Goal: Task Accomplishment & Management: Manage account settings

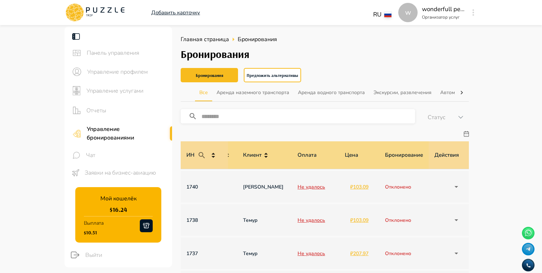
click at [127, 72] on span "Управление профилем" at bounding box center [126, 72] width 79 height 9
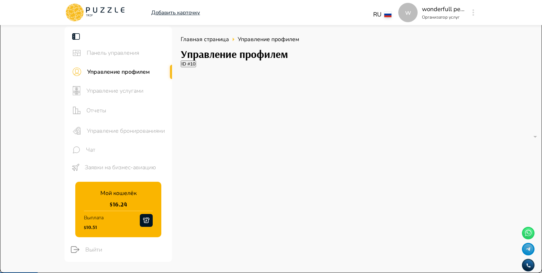
click at [116, 90] on span "Управление услугами" at bounding box center [126, 91] width 80 height 9
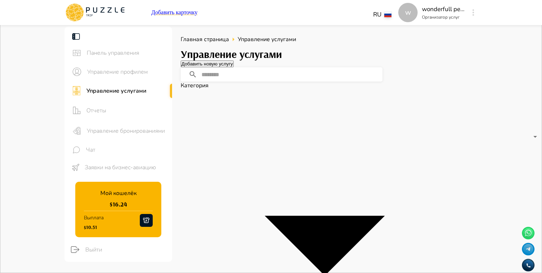
drag, startPoint x: 295, startPoint y: 149, endPoint x: 319, endPoint y: 159, distance: 26.0
copy p "Magnificent Abkhazia"
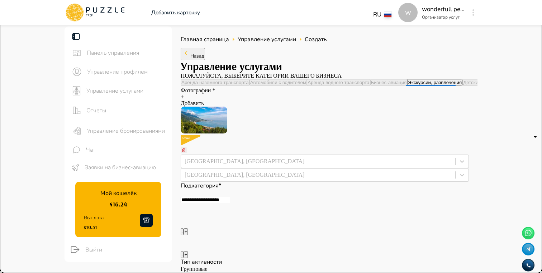
type textarea "*"
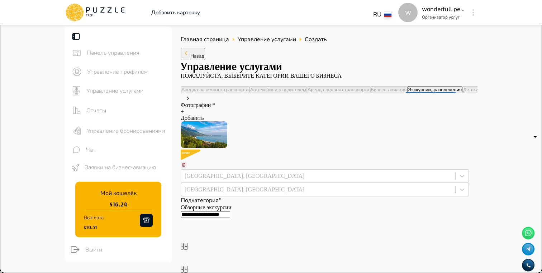
click at [117, 135] on div "Управление бронированиями" at bounding box center [117, 131] width 107 height 20
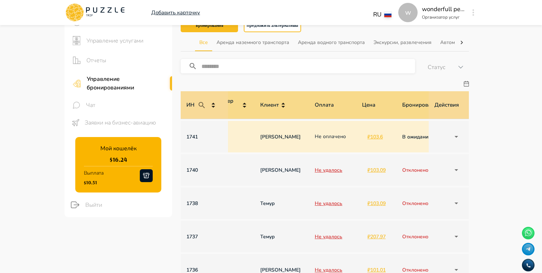
scroll to position [0, 512]
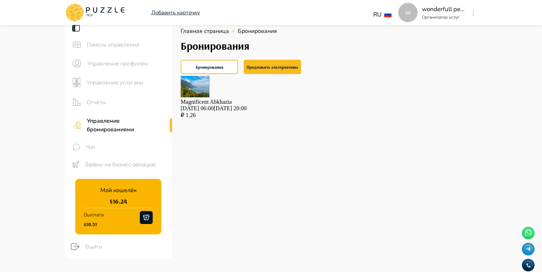
scroll to position [5, 0]
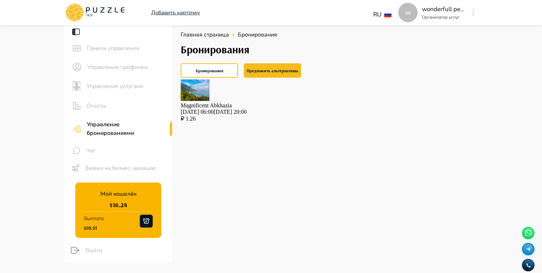
click at [285, 109] on p "05.09.2025 06:00-05.09.2025 20:00" at bounding box center [325, 112] width 288 height 6
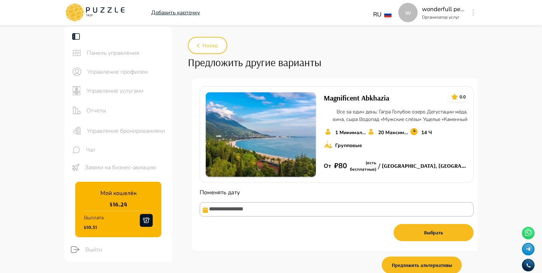
click at [505, 137] on main "**********" at bounding box center [271, 159] width 542 height 265
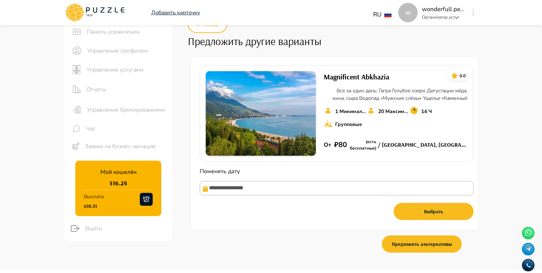
scroll to position [22, 0]
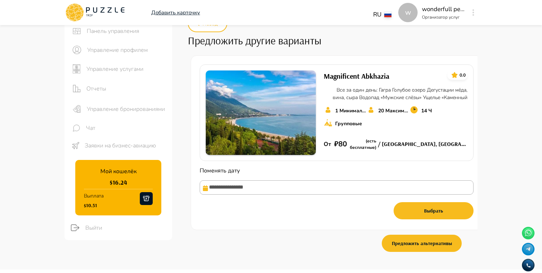
click at [525, 171] on main "**********" at bounding box center [271, 137] width 542 height 265
click at [431, 213] on button "Выбрать" at bounding box center [433, 210] width 80 height 17
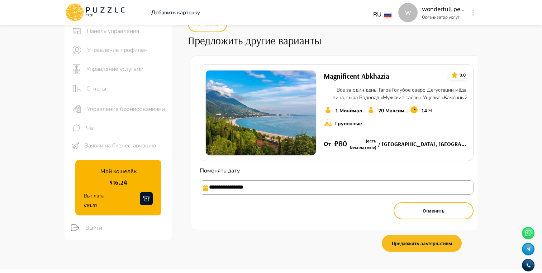
click at [209, 195] on input "**********" at bounding box center [337, 188] width 274 height 14
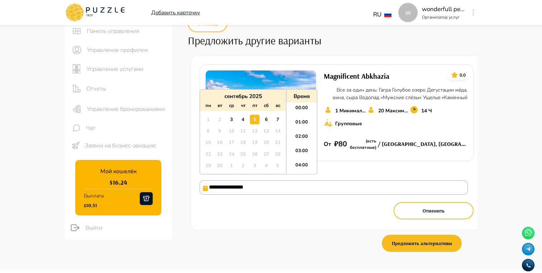
scroll to position [57, 0]
click at [511, 163] on main "**********" at bounding box center [271, 137] width 542 height 265
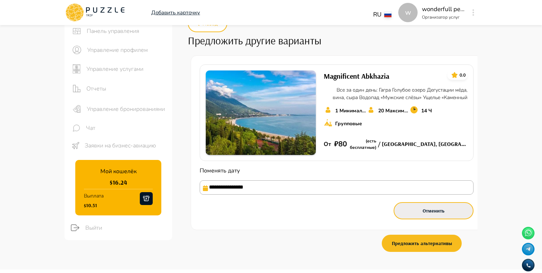
click at [430, 218] on button "Отменить" at bounding box center [433, 210] width 80 height 17
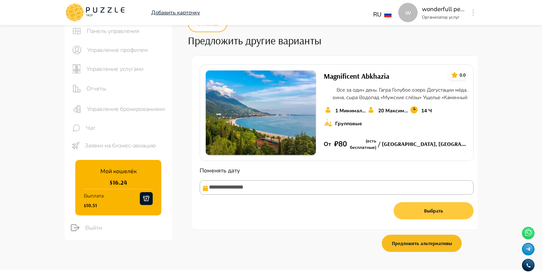
click at [438, 213] on button "Выбрать" at bounding box center [433, 210] width 80 height 17
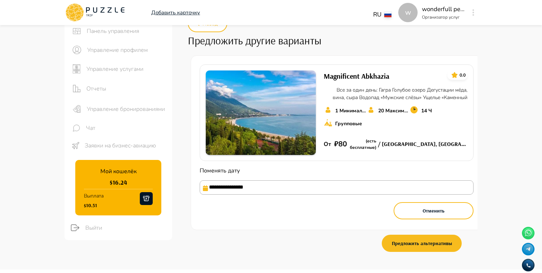
click at [262, 191] on input "**********" at bounding box center [337, 188] width 274 height 14
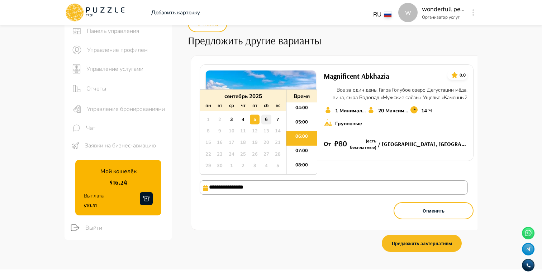
click at [268, 120] on div "6" at bounding box center [266, 120] width 10 height 10
click at [304, 162] on li "08:00" at bounding box center [301, 167] width 30 height 14
type input "**********"
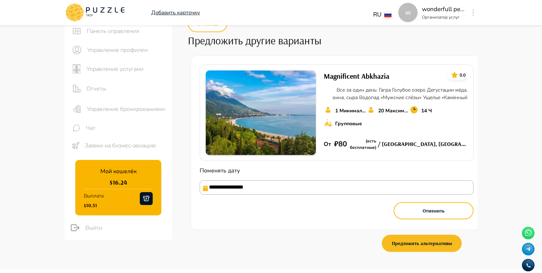
scroll to position [0, 0]
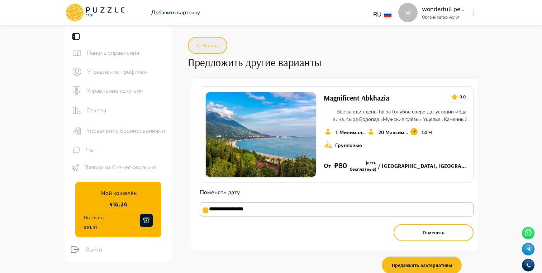
click at [211, 40] on button "Назад" at bounding box center [207, 45] width 39 height 17
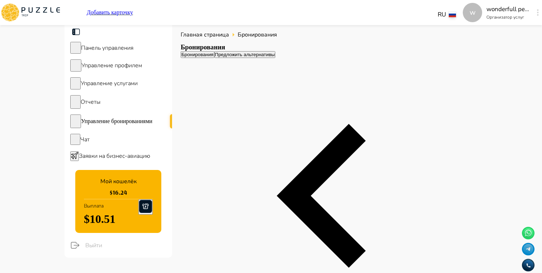
scroll to position [0, 512]
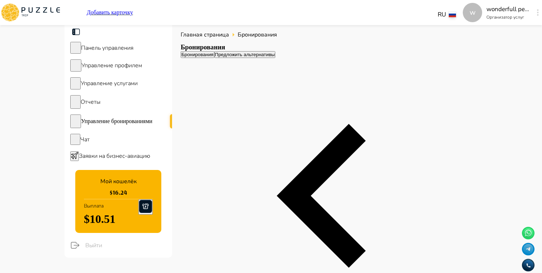
click at [276, 58] on button "Предложить альтернативы" at bounding box center [244, 54] width 61 height 7
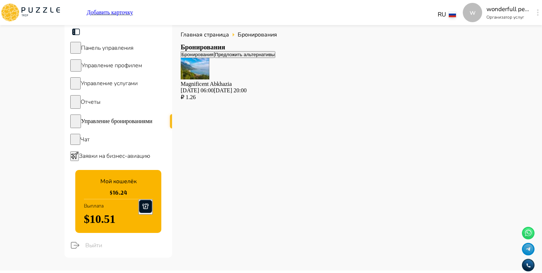
click at [214, 58] on button "Бронирования" at bounding box center [198, 54] width 34 height 7
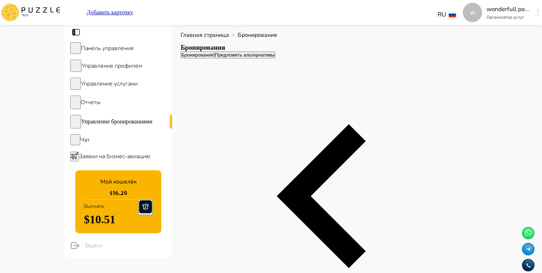
click at [267, 58] on button "Предложить альтернативы" at bounding box center [244, 55] width 61 height 7
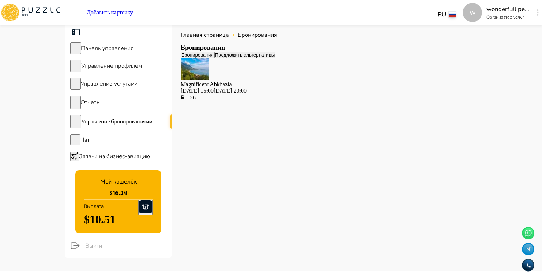
click at [351, 143] on div "Главная страница Бронирования Бронирования Бронирования Предложить альтернативы…" at bounding box center [324, 146] width 305 height 249
click at [348, 95] on div "Magnificent Abkhazia 05.09.2025 06:00-05.09.2025 20:00 ₽ 1.26" at bounding box center [325, 79] width 288 height 43
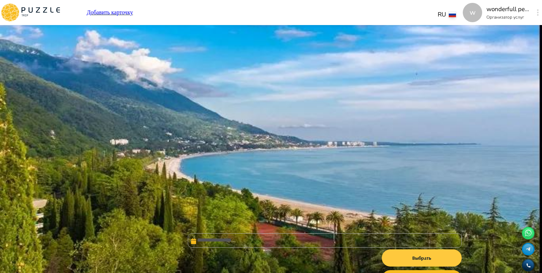
click at [422, 250] on button "Выбрать" at bounding box center [422, 258] width 80 height 17
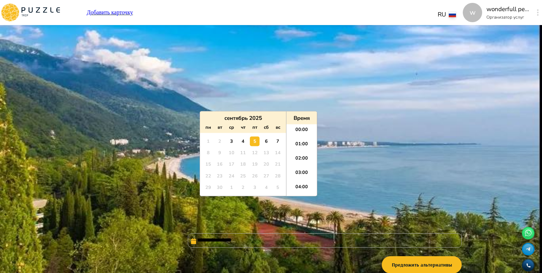
click at [226, 234] on input "**********" at bounding box center [325, 241] width 274 height 14
click at [267, 140] on div "6" at bounding box center [266, 142] width 10 height 10
click at [307, 174] on li "07:00" at bounding box center [301, 175] width 30 height 14
type input "**********"
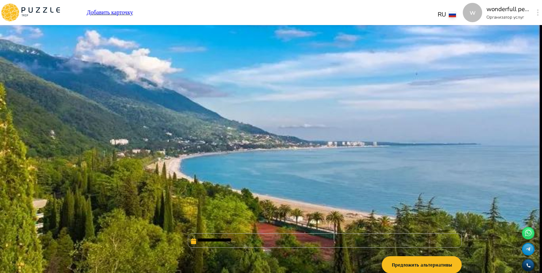
click at [515, 192] on main "**********" at bounding box center [271, 159] width 542 height 265
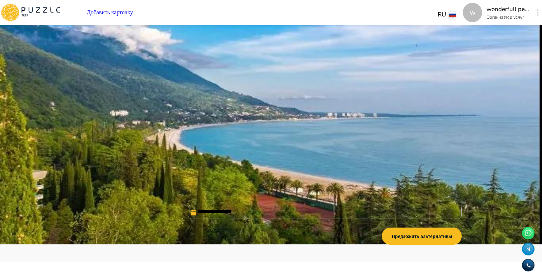
scroll to position [29, 0]
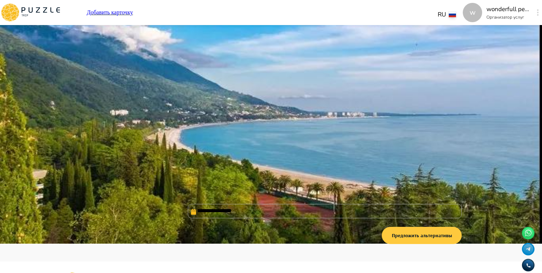
click at [426, 238] on button "Предложить альтернативы" at bounding box center [422, 235] width 80 height 17
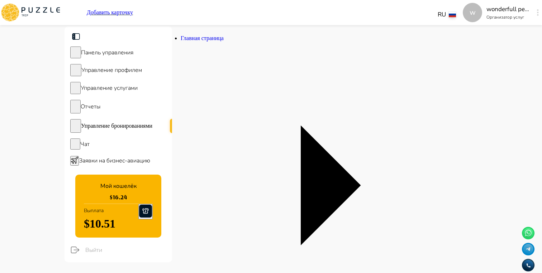
scroll to position [0, 512]
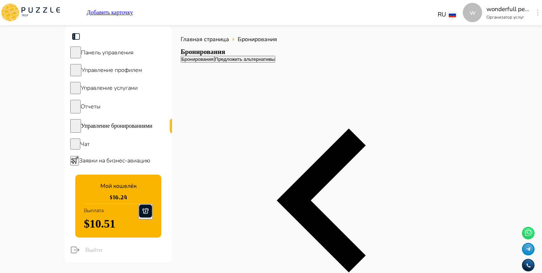
scroll to position [0, 512]
click at [110, 129] on span "Управление бронированиями" at bounding box center [116, 126] width 71 height 6
click at [276, 63] on div "Бронирования Предложить альтернативы" at bounding box center [325, 59] width 288 height 7
click at [269, 63] on button "Предложить альтернативы" at bounding box center [244, 59] width 61 height 7
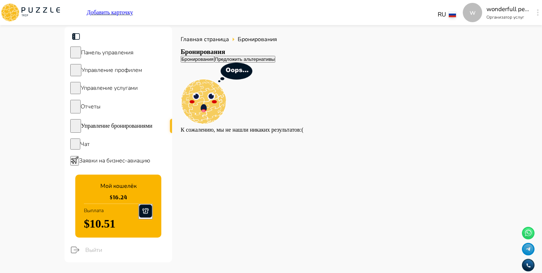
click at [214, 63] on button "Бронирования" at bounding box center [198, 59] width 34 height 7
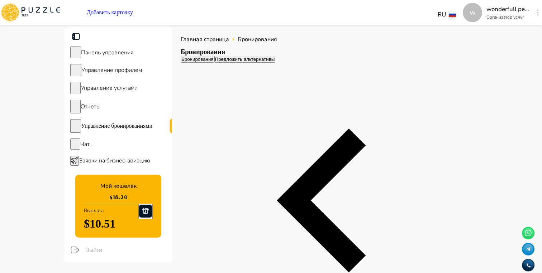
scroll to position [0, 509]
click at [386, 63] on div "Бронирования Предложить альтернативы" at bounding box center [325, 59] width 288 height 7
click at [372, 63] on div "Бронирования Предложить альтернативы" at bounding box center [325, 59] width 288 height 7
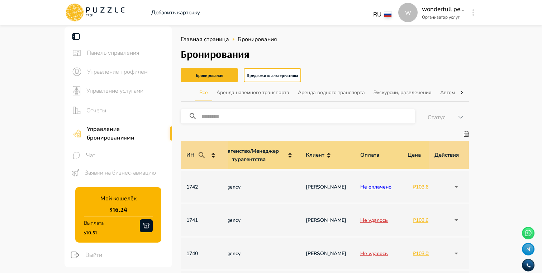
scroll to position [0, 512]
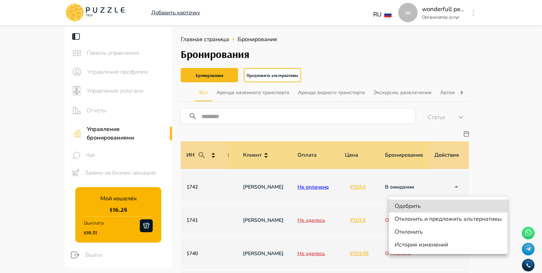
click at [456, 221] on li "Отклонить и предложить альтернативы" at bounding box center [448, 219] width 119 height 13
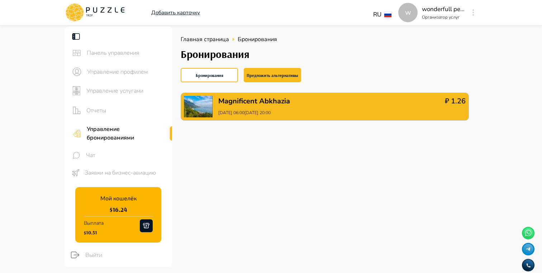
click at [328, 108] on div "Magnificent Abkhazia [DATE] 06:00[DATE] 20:00 ₽ 1.26" at bounding box center [325, 107] width 288 height 28
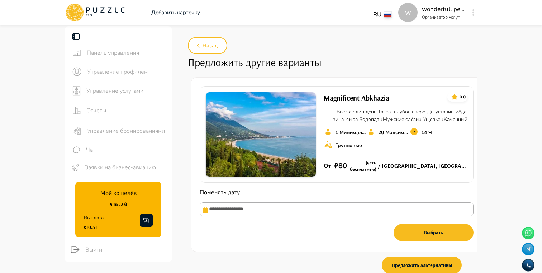
click at [472, 15] on icon "button" at bounding box center [473, 12] width 2 height 6
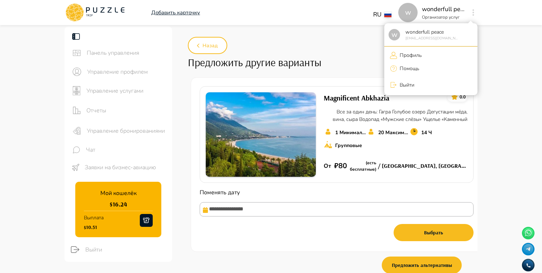
click at [422, 55] on li "Профиль" at bounding box center [430, 55] width 93 height 12
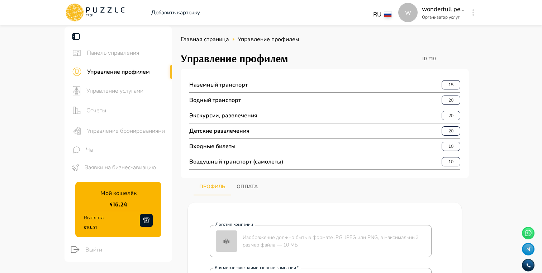
click at [123, 88] on span "Управление услугами" at bounding box center [126, 91] width 80 height 9
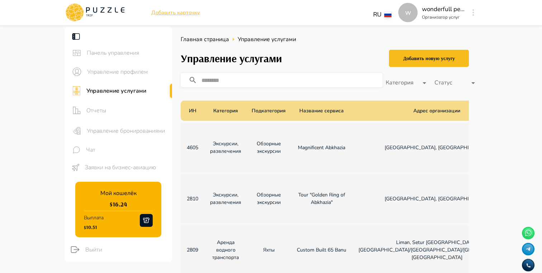
click at [192, 203] on p "2810" at bounding box center [192, 199] width 12 height 8
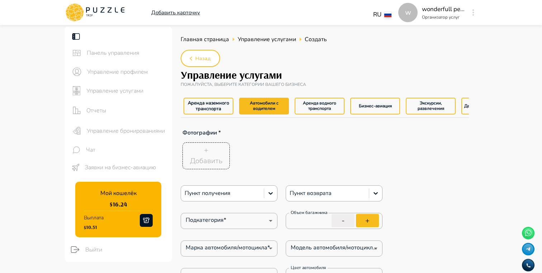
type textarea "*"
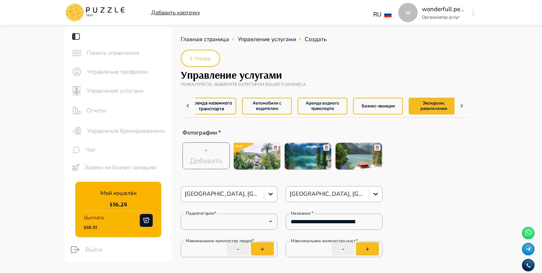
type textarea "*"
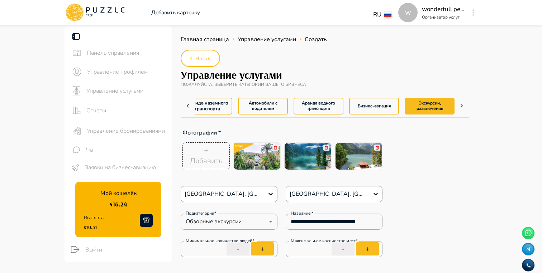
type textarea "*"
click at [126, 92] on span "Управление услугами" at bounding box center [126, 91] width 80 height 9
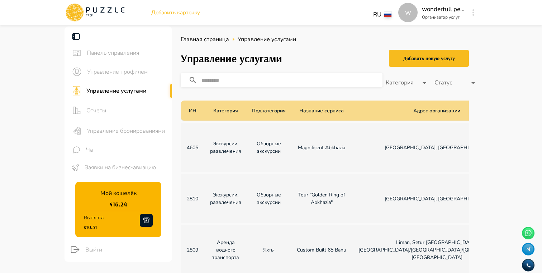
click at [292, 201] on td "Tour "Golden Ring of Abkhazia"" at bounding box center [321, 198] width 62 height 49
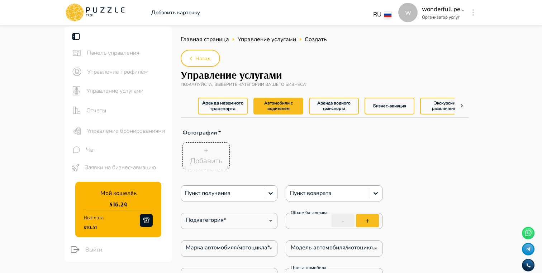
type textarea "*"
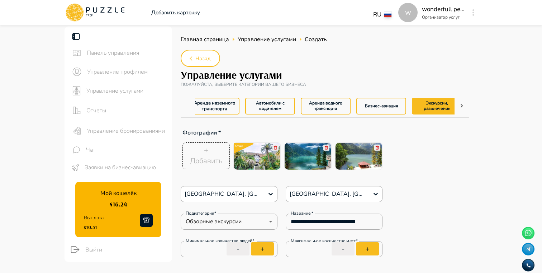
type textarea "*"
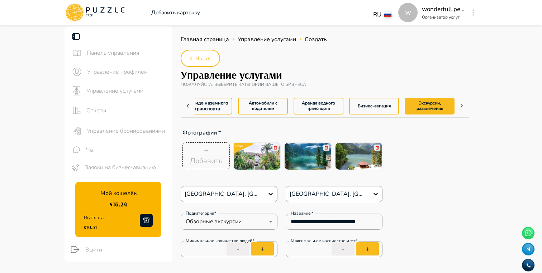
type textarea "*"
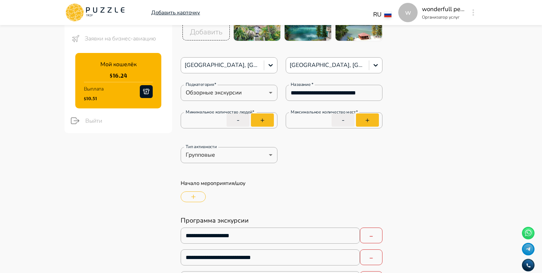
scroll to position [0, 0]
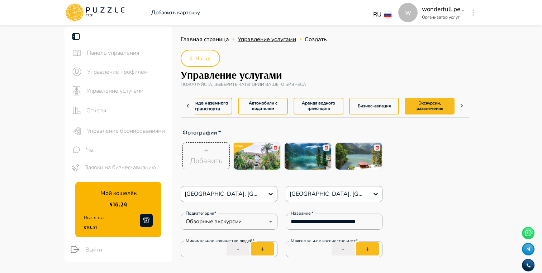
click at [264, 37] on span "Управление услугами" at bounding box center [267, 39] width 58 height 8
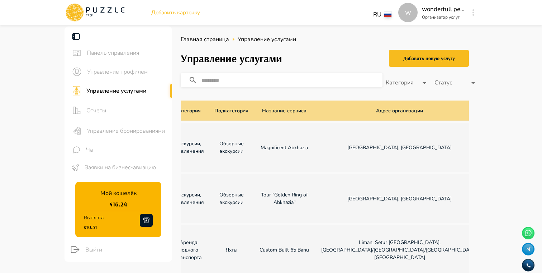
scroll to position [0, 112]
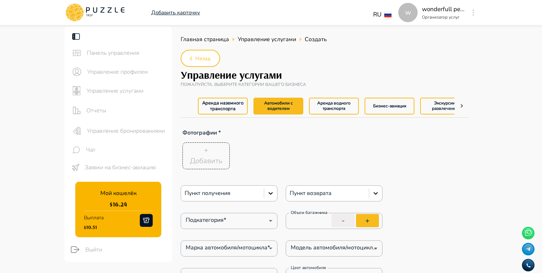
type textarea "*"
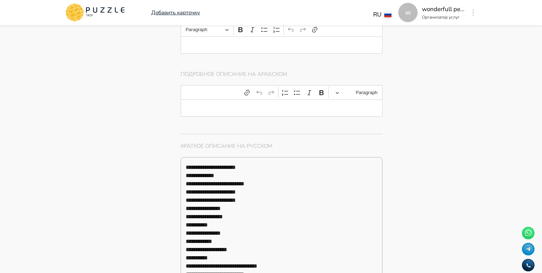
type textarea "*"
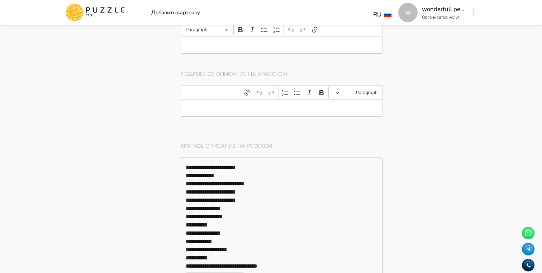
type textarea "*"
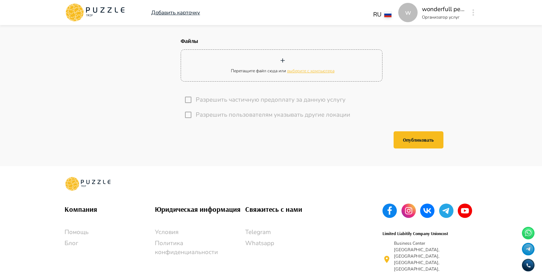
type textarea "*"
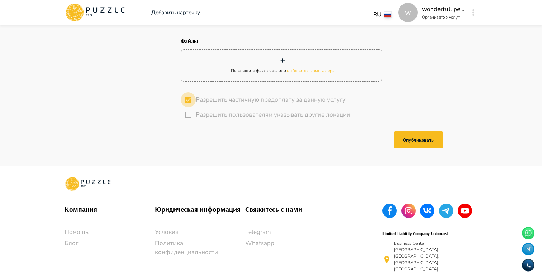
type textarea "*"
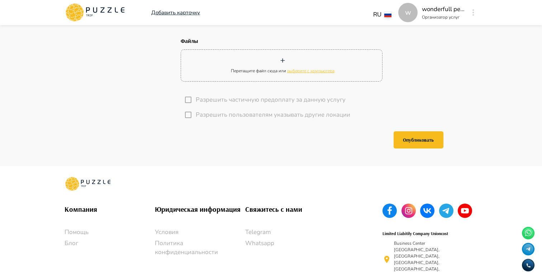
click at [462, 123] on div "Разрешить пользователям указывать другие локации" at bounding box center [325, 114] width 288 height 15
type textarea "*"
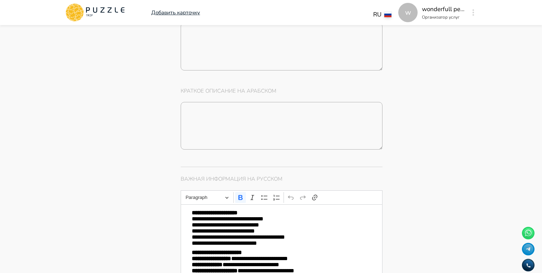
scroll to position [1329, 0]
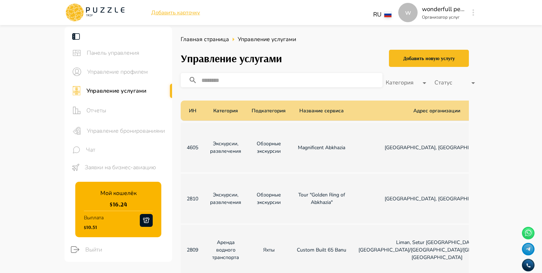
click at [239, 195] on td "Экскурсии, развлечения" at bounding box center [225, 198] width 43 height 49
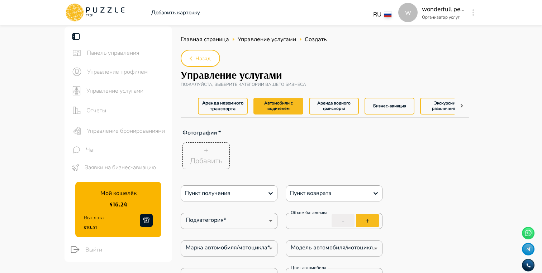
type textarea "*"
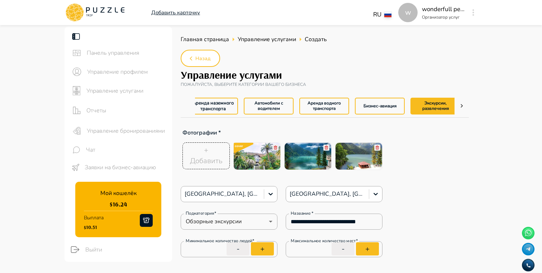
type textarea "*"
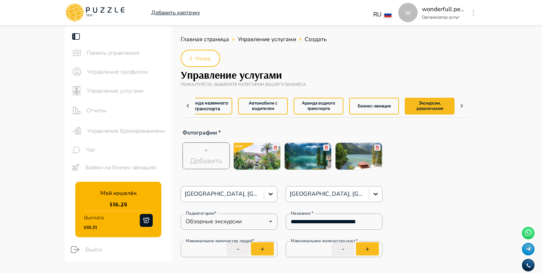
type textarea "*"
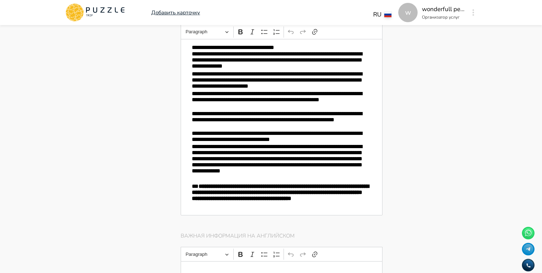
type textarea "*"
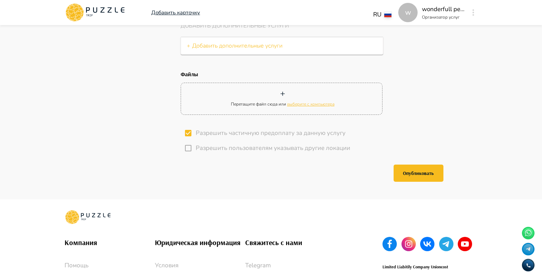
type textarea "*"
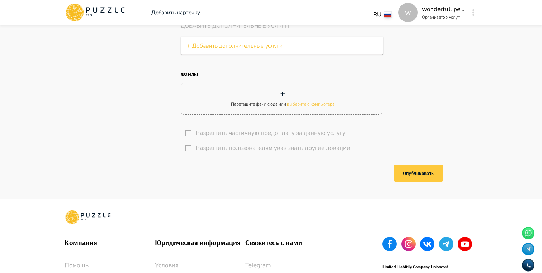
type textarea "*"
click at [402, 172] on button "Опубликовать" at bounding box center [418, 173] width 50 height 17
type textarea "*"
type input "***"
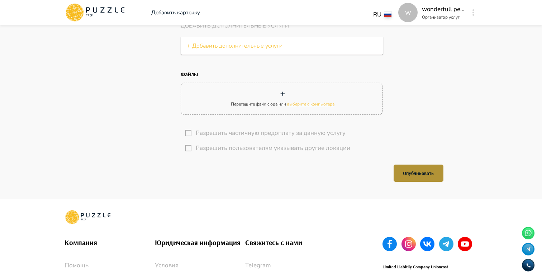
type input "*"
type textarea "*"
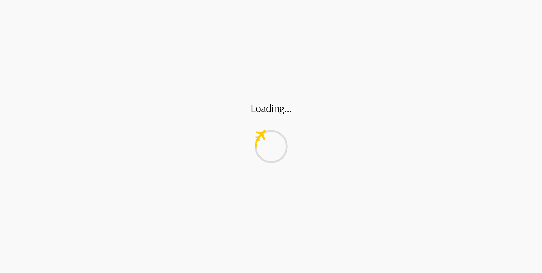
type textarea "*"
type input "*"
type textarea "*"
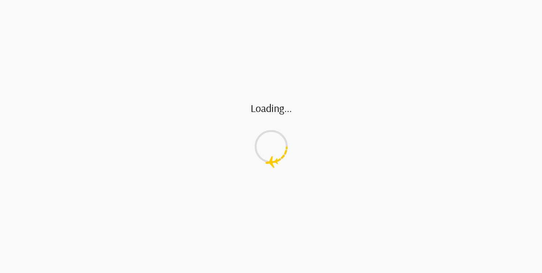
type input "*"
type textarea "*"
type input "*"
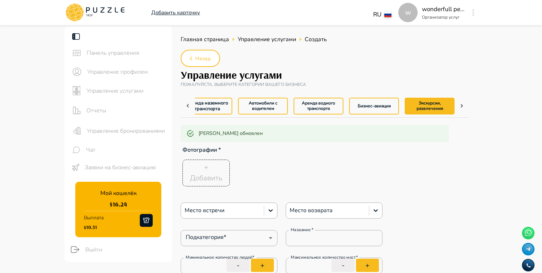
type textarea "*"
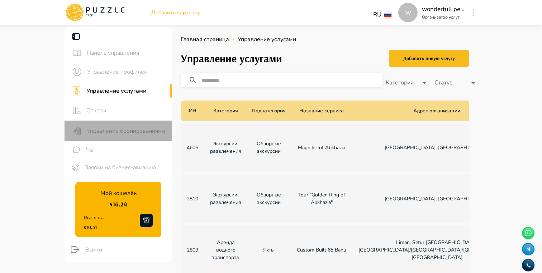
click at [123, 132] on span "Управление бронированиями" at bounding box center [127, 131] width 80 height 9
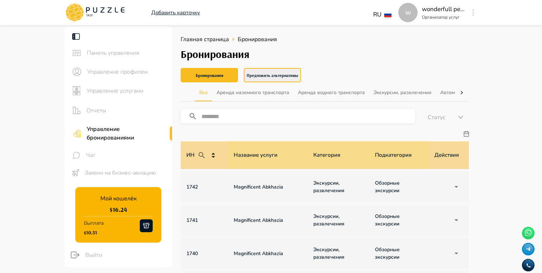
click at [271, 77] on button "Предложить альтернативы" at bounding box center [272, 75] width 57 height 14
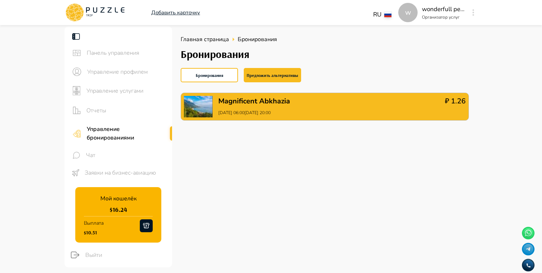
click at [342, 108] on div "Magnificent Abkhazia 29.08.2025 06:00-29.08.2025 20:00 ₽ 1.26" at bounding box center [325, 107] width 288 height 28
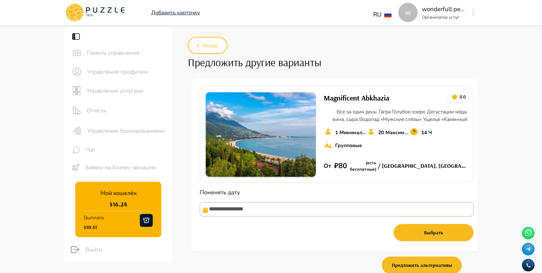
click at [515, 175] on main "**********" at bounding box center [271, 159] width 542 height 265
click at [142, 131] on span "Управление бронированиями" at bounding box center [127, 131] width 80 height 9
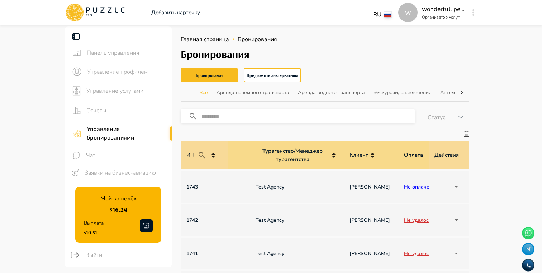
scroll to position [0, 512]
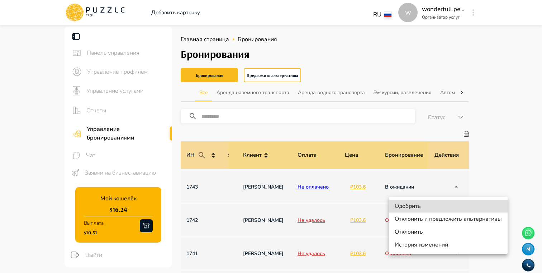
click at [433, 219] on li "Отклонить и предложить альтернативы" at bounding box center [448, 219] width 119 height 13
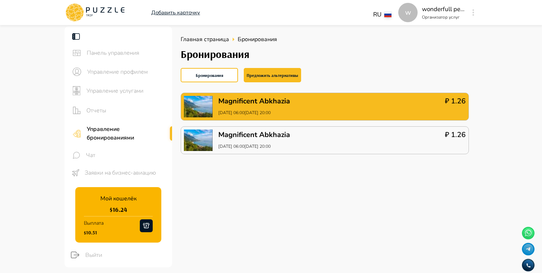
click at [328, 116] on div "Magnificent Abkhazia 29.08.2025 06:00-29.08.2025 20:00 ₽ 1.26" at bounding box center [325, 107] width 288 height 28
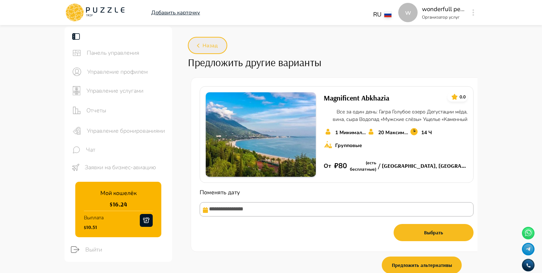
click at [206, 40] on button "Назад" at bounding box center [207, 45] width 39 height 17
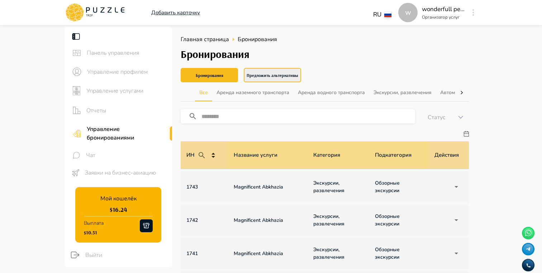
click at [273, 70] on button "Предложить альтернативы" at bounding box center [272, 75] width 57 height 14
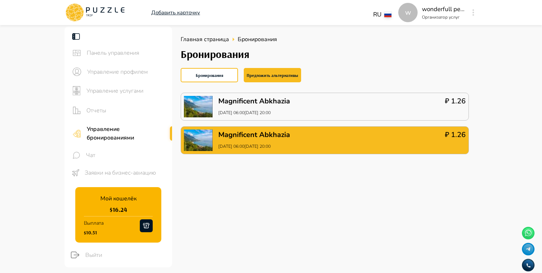
click at [261, 136] on p "Magnificent Abkhazia" at bounding box center [254, 135] width 72 height 11
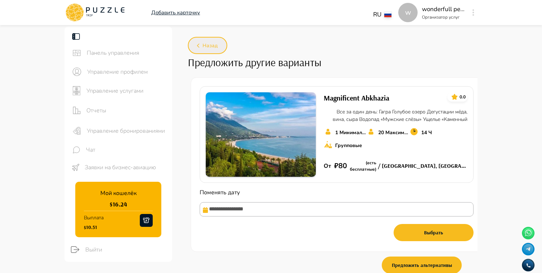
click at [214, 42] on span "Назад" at bounding box center [209, 46] width 15 height 9
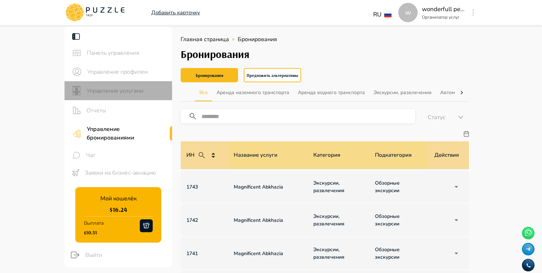
click at [116, 87] on span "Управление услугами" at bounding box center [126, 91] width 80 height 9
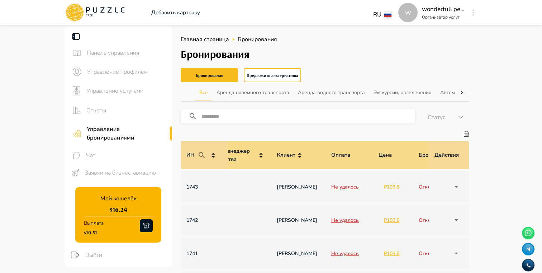
scroll to position [0, 512]
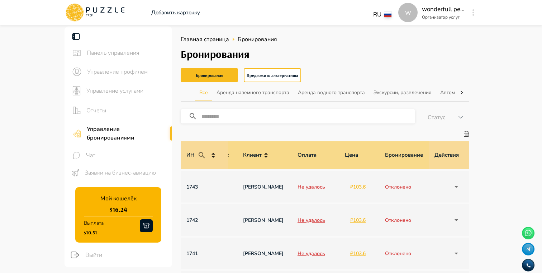
click at [104, 93] on span "Управление услугами" at bounding box center [126, 91] width 80 height 9
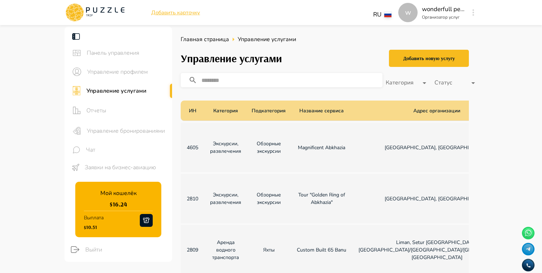
click at [521, 202] on p "В ожидании" at bounding box center [536, 199] width 30 height 6
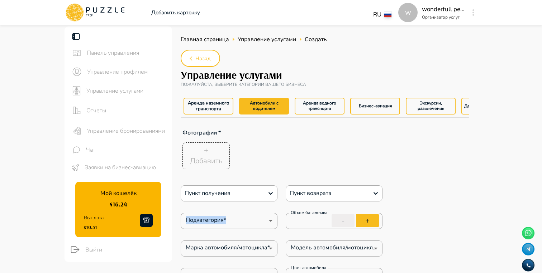
type textarea "*"
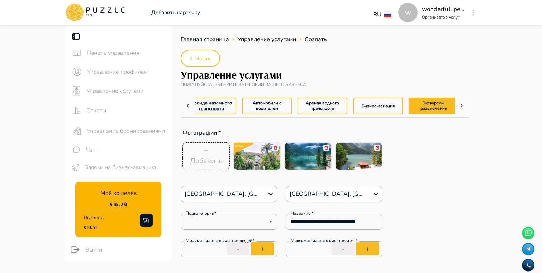
type textarea "*"
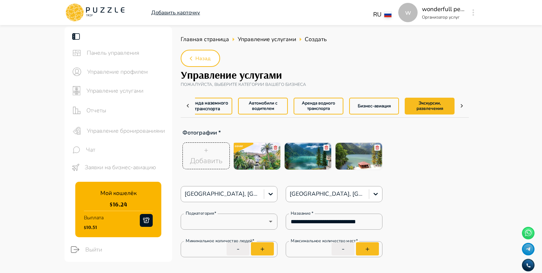
type textarea "*"
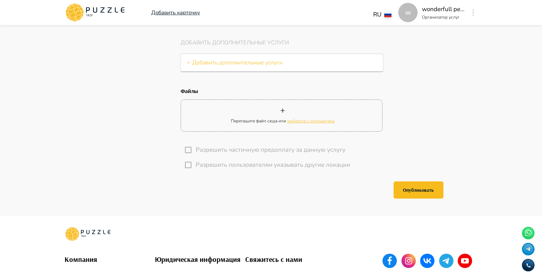
scroll to position [2975, 0]
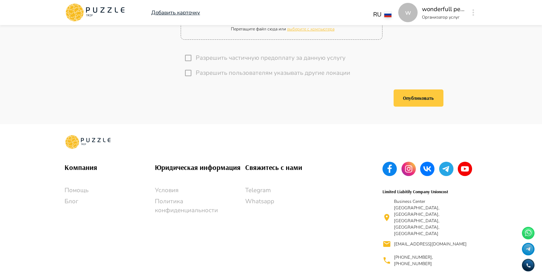
click at [422, 99] on button "Опубликовать" at bounding box center [418, 98] width 50 height 17
type textarea "*"
type input "***"
type input "*"
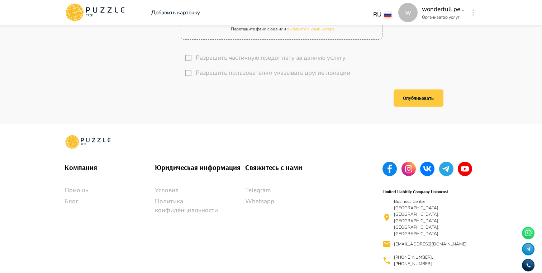
type textarea "*"
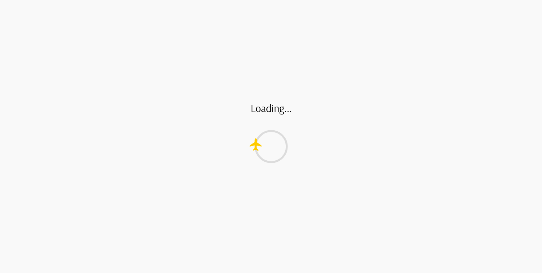
scroll to position [0, 0]
type textarea "*"
type input "*"
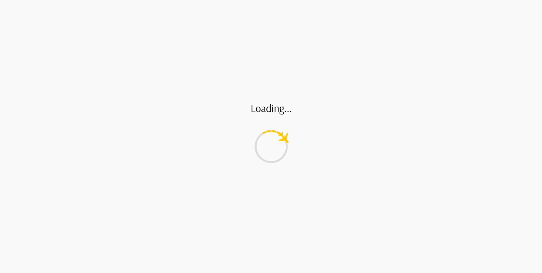
type textarea "*"
type input "*"
type textarea "*"
type input "*"
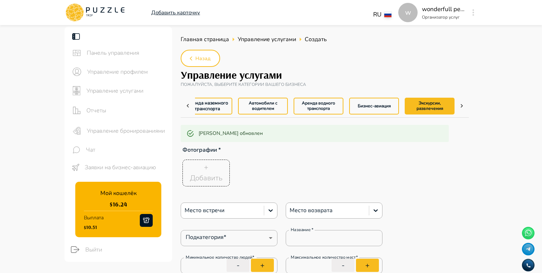
type textarea "*"
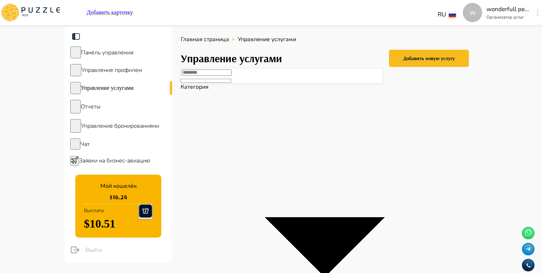
click at [113, 128] on span "Управление бронированиями" at bounding box center [120, 126] width 78 height 8
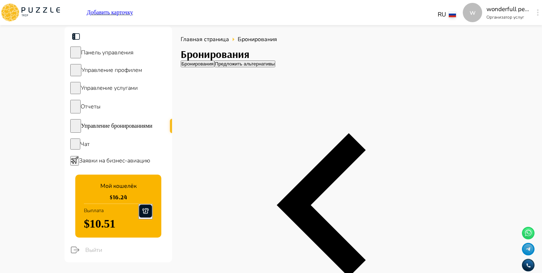
click at [276, 67] on button "Предложить альтернативы" at bounding box center [244, 64] width 61 height 7
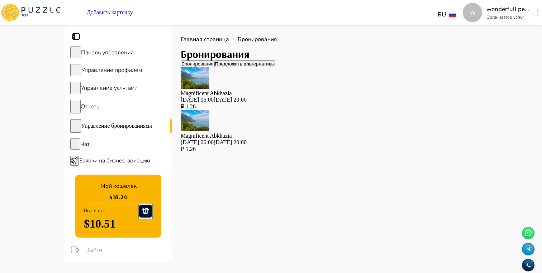
click at [312, 110] on div "Magnificent Abkhazia [DATE] 06:00[DATE] 20:00 ₽ 1.26" at bounding box center [325, 88] width 288 height 43
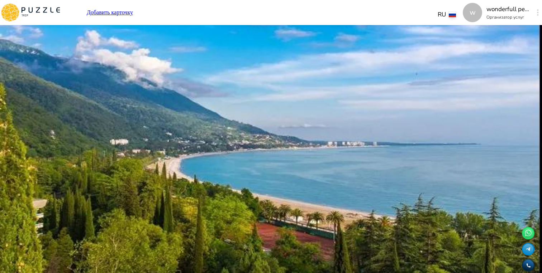
click at [124, 88] on span "Управление услугами" at bounding box center [109, 88] width 57 height 8
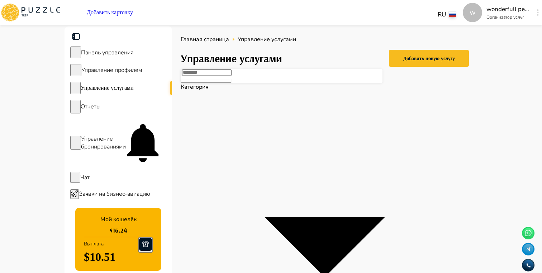
click at [126, 137] on span "Управление бронированиями" at bounding box center [103, 143] width 45 height 16
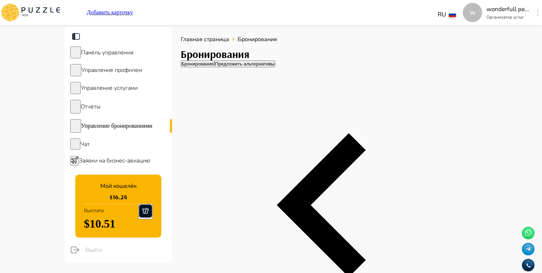
scroll to position [0, 512]
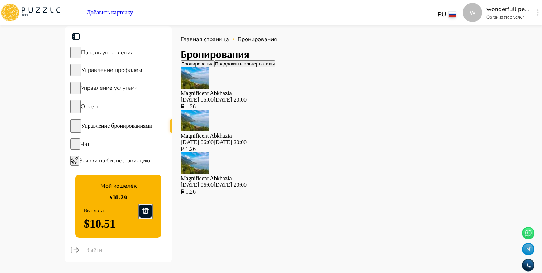
click at [392, 106] on div "Magnificent Abkhazia [DATE] 06:00[DATE] 20:00 ₽ 1.26" at bounding box center [325, 88] width 288 height 43
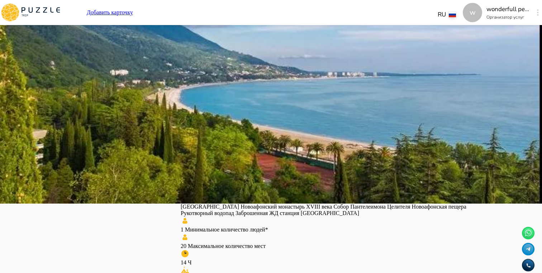
scroll to position [70, 0]
click at [201, 164] on button "Выбрать" at bounding box center [191, 167] width 21 height 7
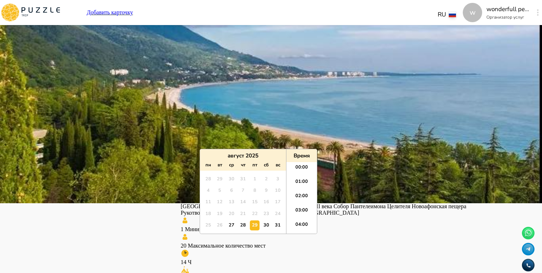
click at [224, 150] on input "**********" at bounding box center [325, 157] width 288 height 14
click at [499, 122] on main "**********" at bounding box center [271, 160] width 542 height 407
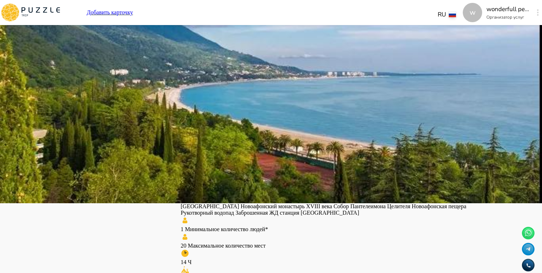
click at [204, 164] on button "Отменить" at bounding box center [192, 167] width 23 height 7
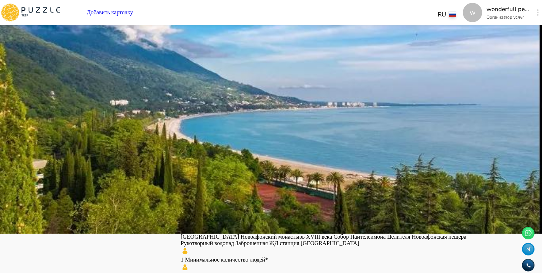
scroll to position [42, 0]
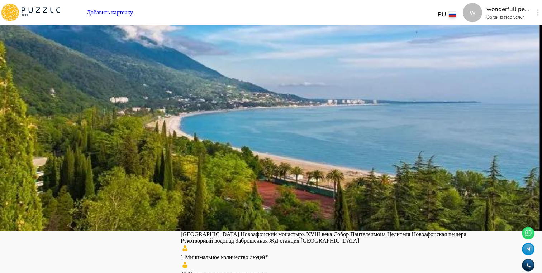
click at [497, 157] on main "**********" at bounding box center [271, 188] width 542 height 407
click at [513, 163] on main "**********" at bounding box center [271, 188] width 542 height 407
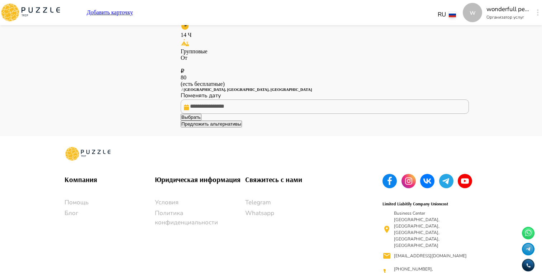
scroll to position [0, 0]
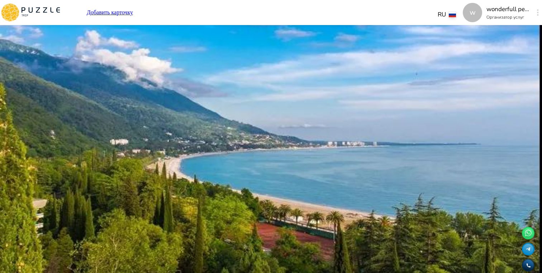
click at [201, 238] on button "Выбрать" at bounding box center [191, 237] width 21 height 7
click at [221, 220] on input "**********" at bounding box center [325, 227] width 288 height 14
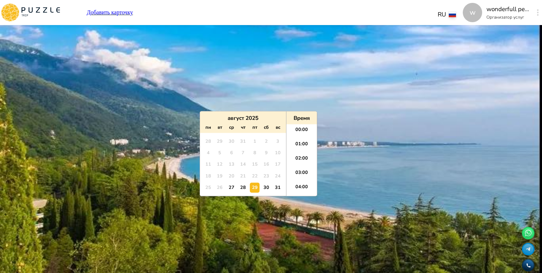
scroll to position [57, 0]
click at [264, 188] on div "30" at bounding box center [266, 188] width 10 height 10
click at [305, 172] on li "07:00" at bounding box center [301, 175] width 30 height 14
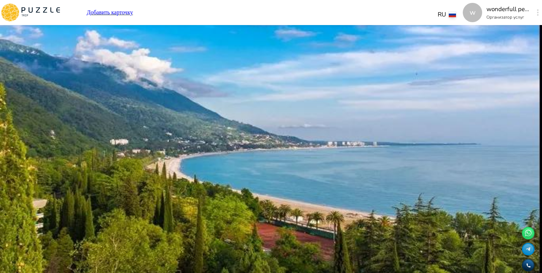
click at [238, 220] on input "**********" at bounding box center [325, 227] width 288 height 14
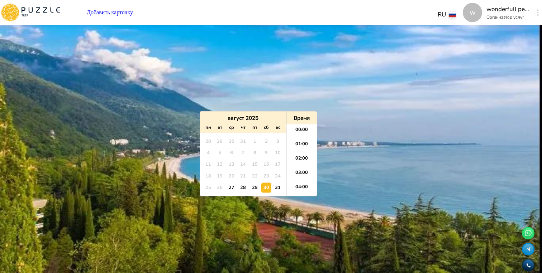
scroll to position [72, 0]
click at [298, 145] on li "06:00" at bounding box center [301, 146] width 30 height 14
type input "**********"
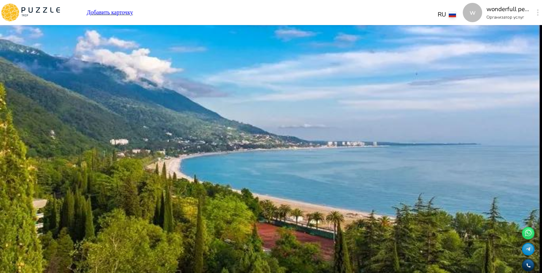
click at [535, 15] on button "button" at bounding box center [537, 13] width 5 height 10
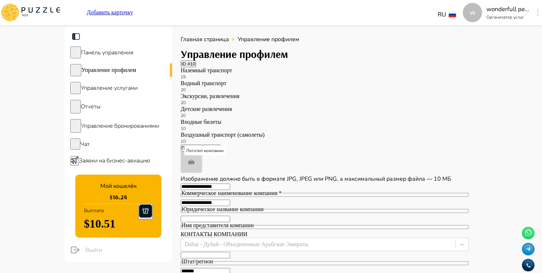
click at [131, 92] on span "Управление услугами" at bounding box center [109, 88] width 57 height 8
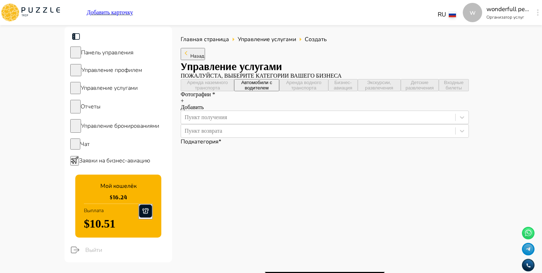
type textarea "*"
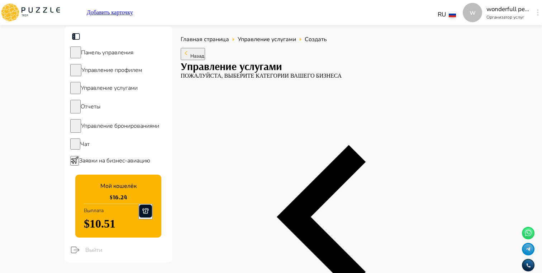
scroll to position [72, 0]
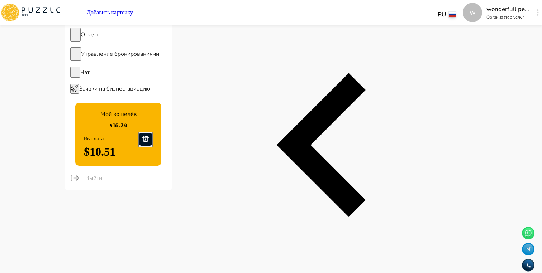
type textarea "*"
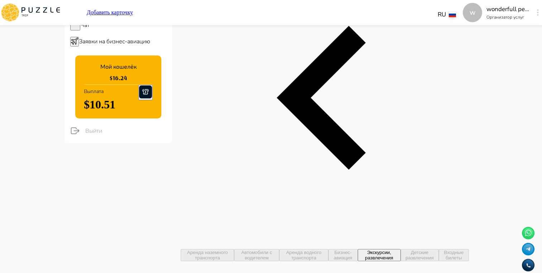
type textarea "*"
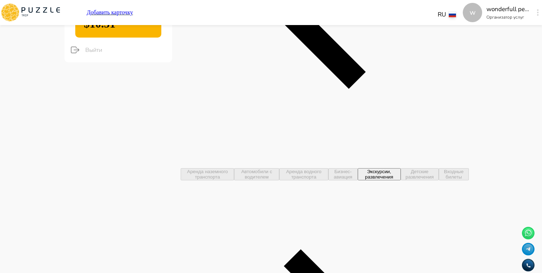
type textarea "*"
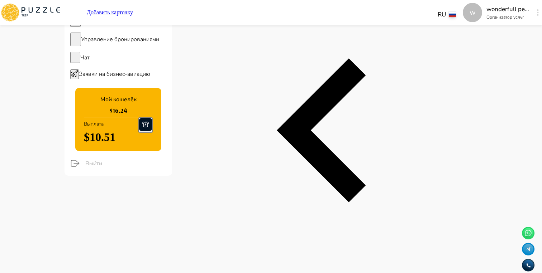
scroll to position [0, 0]
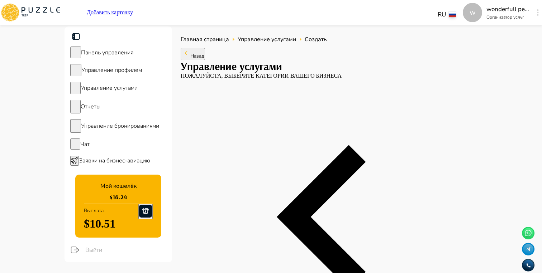
click at [130, 130] on span "Управление бронированиями" at bounding box center [120, 126] width 78 height 8
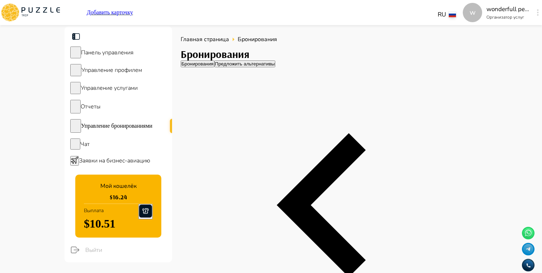
click at [272, 67] on button "Предложить альтернативы" at bounding box center [244, 64] width 61 height 7
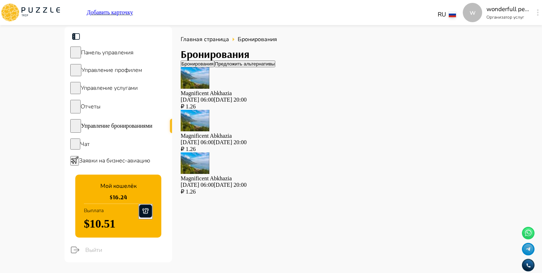
click at [295, 110] on div "Magnificent Abkhazia 29.08.2025 06:00-29.08.2025 20:00 ₽ 1.26" at bounding box center [325, 88] width 288 height 43
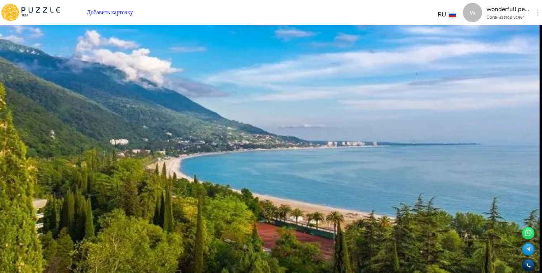
click at [391, 144] on div "1 Минимальное количество людей* 20 Максимальное количество мест 14 Ч Групповые" at bounding box center [325, 142] width 288 height 66
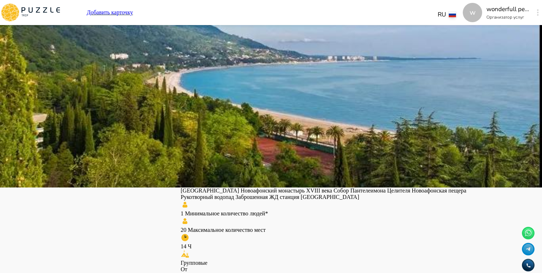
scroll to position [86, 0]
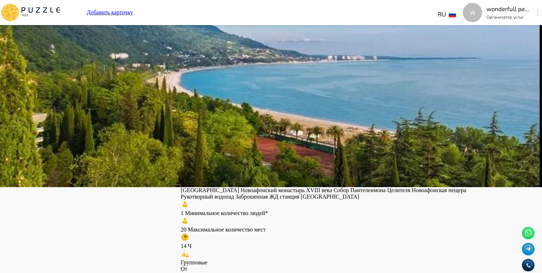
click at [201, 148] on button "Выбрать" at bounding box center [191, 151] width 21 height 7
click at [257, 134] on input "**********" at bounding box center [325, 141] width 288 height 14
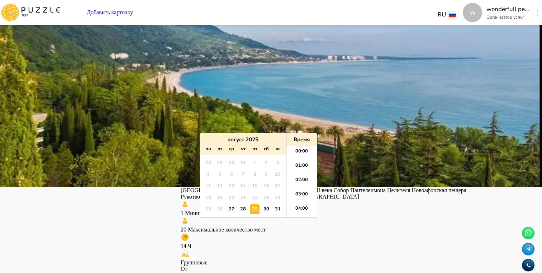
scroll to position [57, 0]
click at [302, 165] on li "05:00" at bounding box center [301, 168] width 30 height 14
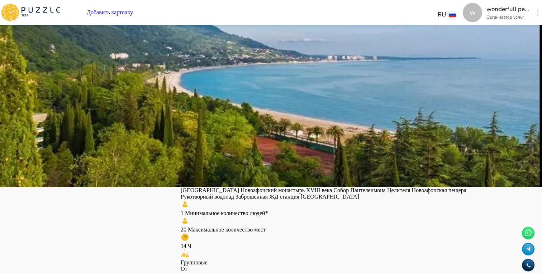
click at [214, 134] on input "**********" at bounding box center [325, 141] width 288 height 14
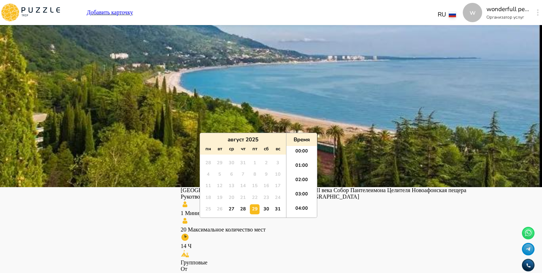
scroll to position [43, 0]
click at [266, 211] on div "30" at bounding box center [266, 210] width 10 height 10
type input "**********"
click at [538, 150] on main "**********" at bounding box center [271, 144] width 542 height 407
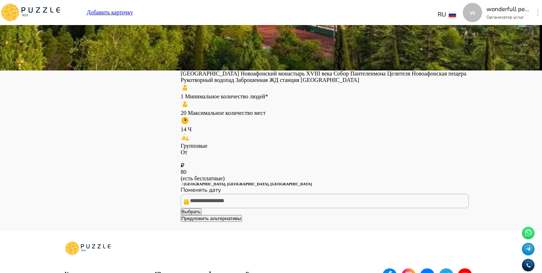
scroll to position [208, 0]
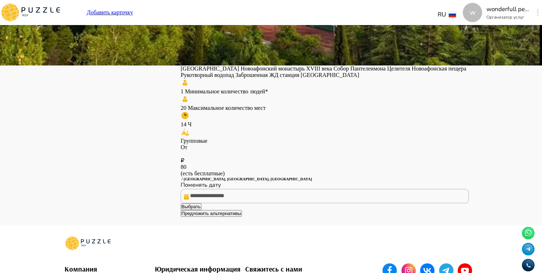
click at [242, 217] on button "Предложить альтернативы" at bounding box center [211, 213] width 61 height 7
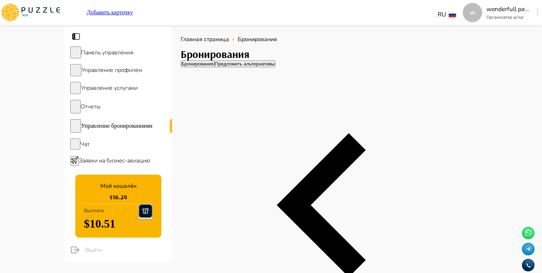
scroll to position [0, 512]
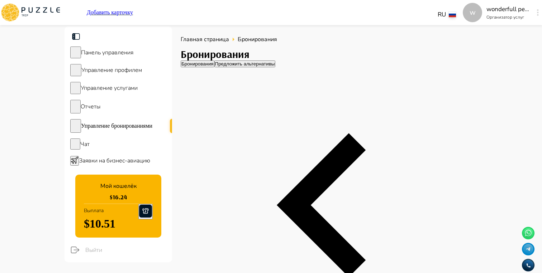
click at [276, 67] on button "Предложить альтернативы" at bounding box center [244, 64] width 61 height 7
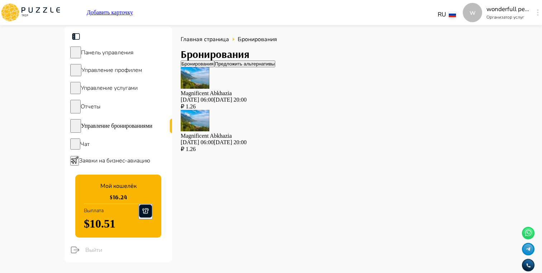
click at [283, 133] on p "Magnificent Abkhazia" at bounding box center [325, 136] width 288 height 6
click at [317, 135] on div "Magnificent Abkhazia 29.08.2025 06:00-29.08.2025 20:00 ₽ 1.26" at bounding box center [325, 131] width 288 height 43
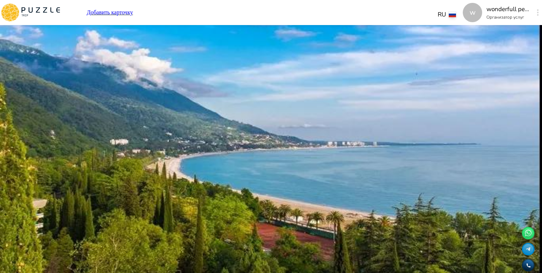
click at [204, 47] on span "Назад" at bounding box center [197, 43] width 14 height 6
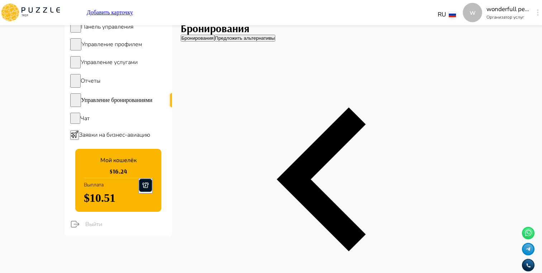
scroll to position [0, 512]
click at [276, 42] on button "Предложить альтернативы" at bounding box center [244, 38] width 61 height 7
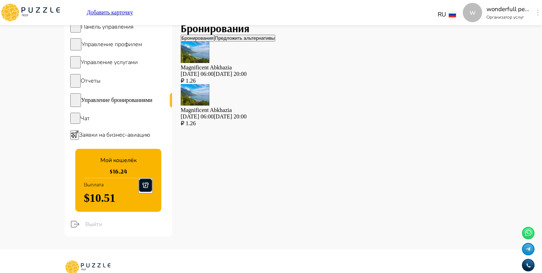
click at [214, 42] on button "Бронирования" at bounding box center [198, 38] width 34 height 7
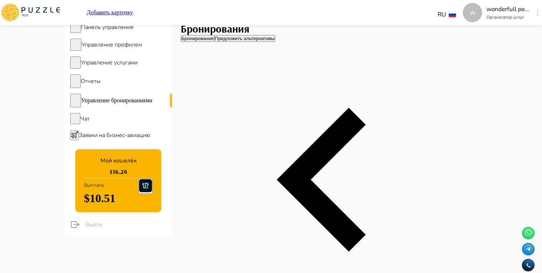
click at [270, 42] on button "Предложить альтернативы" at bounding box center [244, 38] width 61 height 7
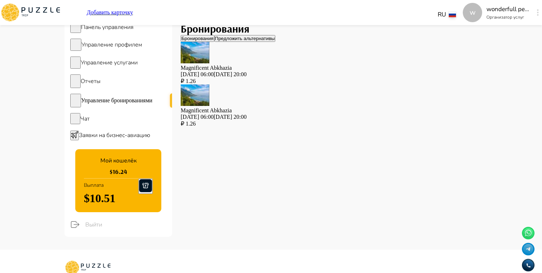
click at [216, 59] on div "Бронирования Бронирования Предложить альтернативы Magnificent Abkhazia 29.08.20…" at bounding box center [325, 75] width 288 height 105
click at [214, 42] on button "Бронирования" at bounding box center [198, 38] width 34 height 7
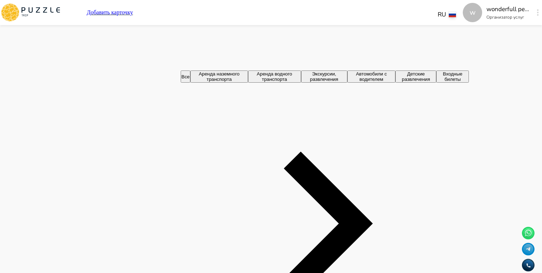
scroll to position [289, 0]
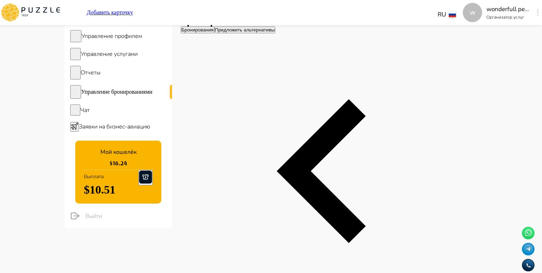
scroll to position [44, 0]
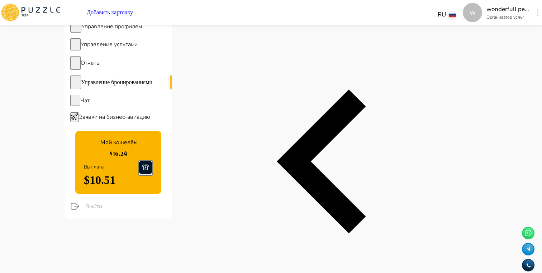
click at [273, 24] on button "Предложить альтернативы" at bounding box center [244, 20] width 61 height 7
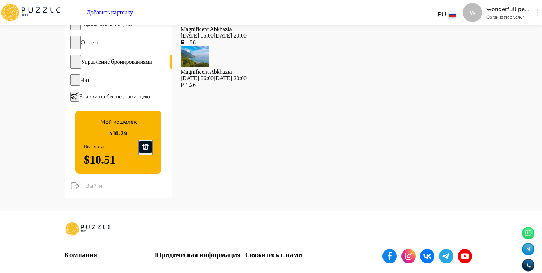
scroll to position [0, 0]
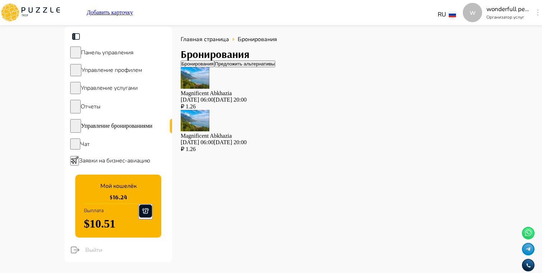
click at [213, 67] on button "Бронирования" at bounding box center [198, 64] width 34 height 7
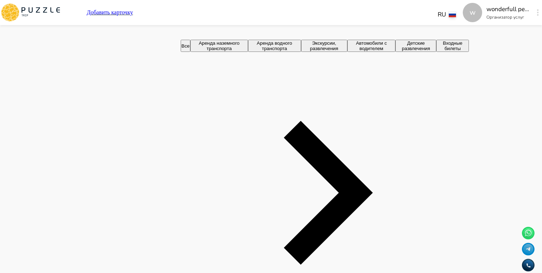
scroll to position [0, 512]
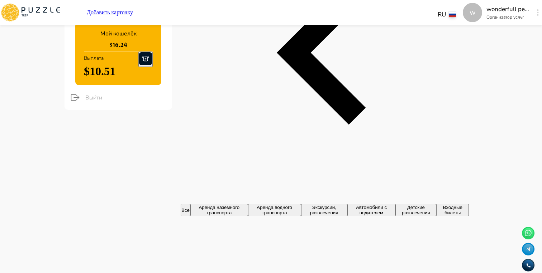
scroll to position [317, 0]
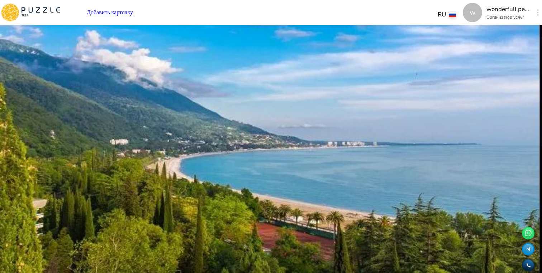
click at [135, 129] on span "Управление бронированиями" at bounding box center [120, 126] width 78 height 8
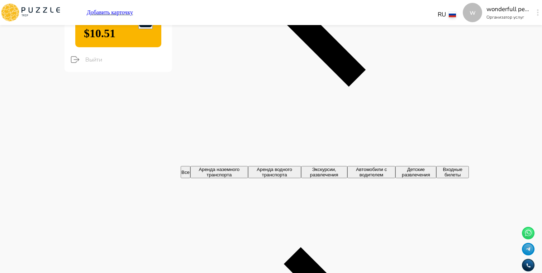
scroll to position [407, 0]
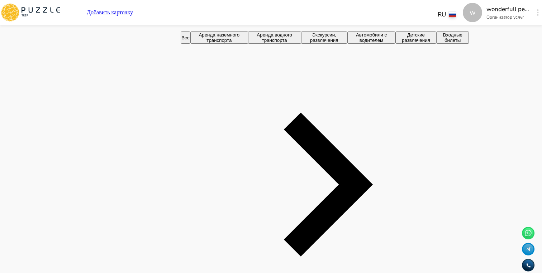
scroll to position [315, 0]
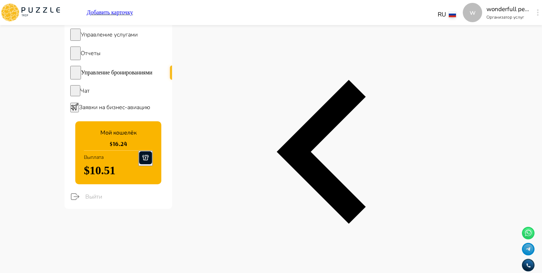
scroll to position [54, 0]
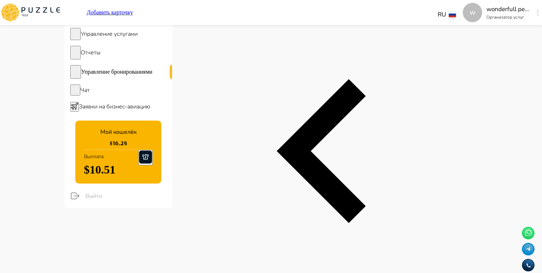
type input "********"
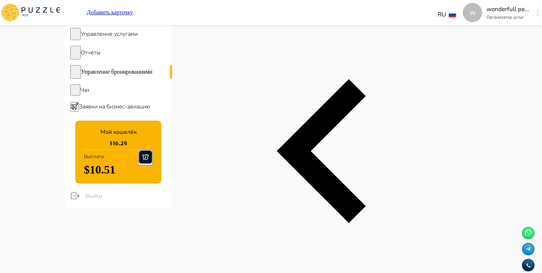
type input "********"
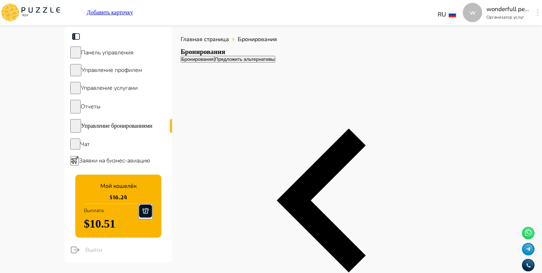
type input "********"
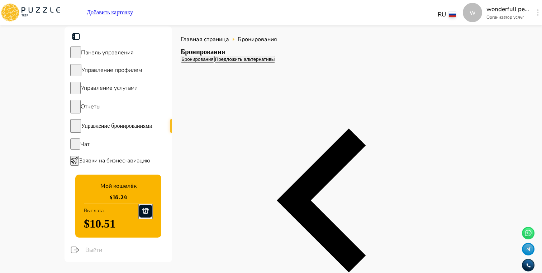
type input "********"
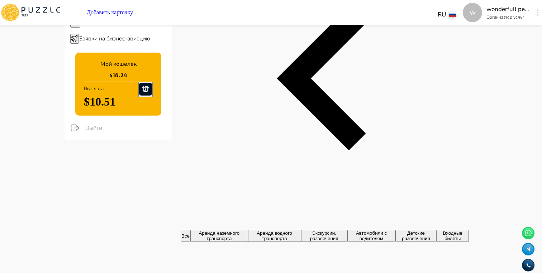
scroll to position [0, 0]
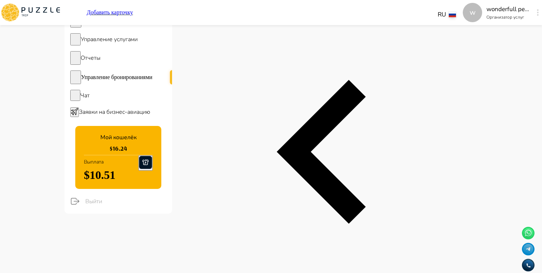
scroll to position [0, 512]
type input "********"
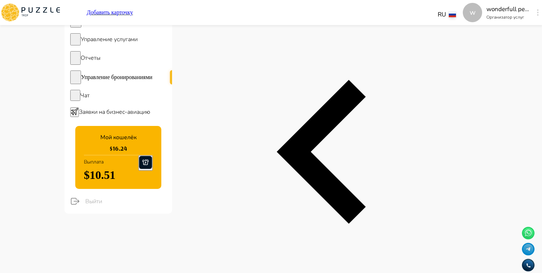
type input "********"
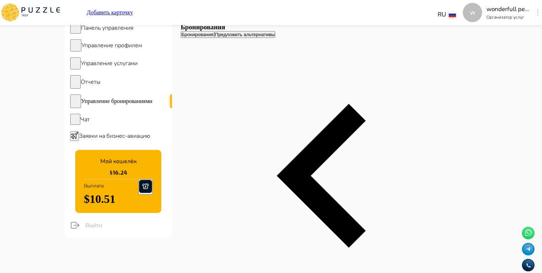
scroll to position [35, 0]
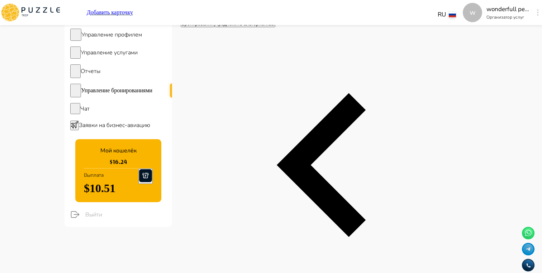
type input "**********"
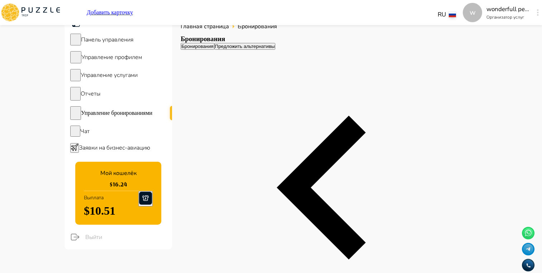
scroll to position [12, 0]
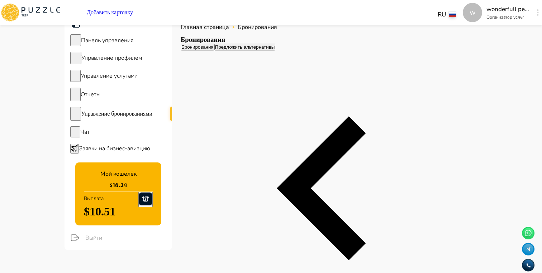
click at [261, 51] on button "Предложить альтернативы" at bounding box center [244, 47] width 61 height 7
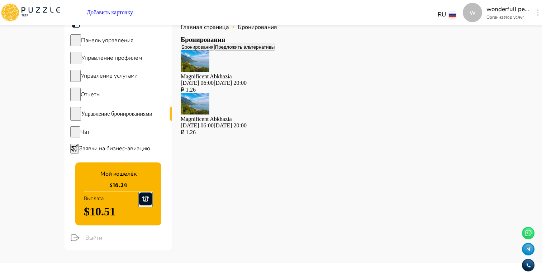
click at [293, 92] on div "Magnificent Abkhazia 29.08.2025 06:00-29.08.2025 20:00 ₽ 1.26" at bounding box center [325, 72] width 288 height 43
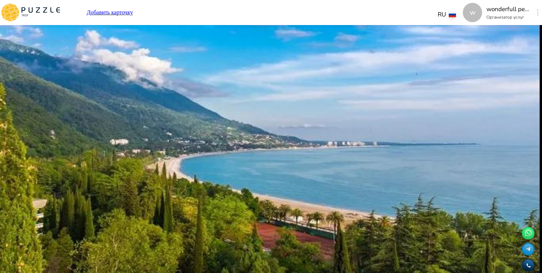
click at [203, 47] on span "Назад" at bounding box center [197, 43] width 14 height 6
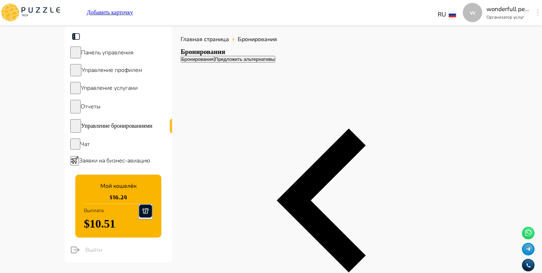
click at [276, 63] on button "Предложить альтернативы" at bounding box center [244, 59] width 61 height 7
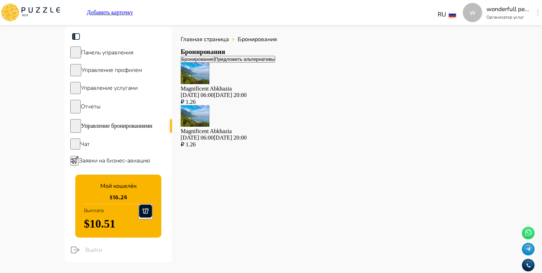
click at [500, 120] on main "Панель управления Управление профилем Управление услугами Отчеты Управление бро…" at bounding box center [271, 151] width 542 height 249
click at [273, 99] on div "Magnificent Abkhazia 29.08.2025 06:00-29.08.2025 20:00" at bounding box center [325, 92] width 288 height 13
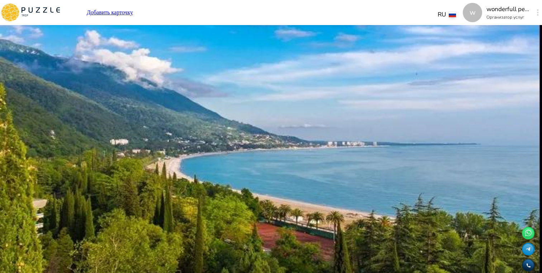
click at [193, 47] on button "Назад" at bounding box center [193, 41] width 24 height 12
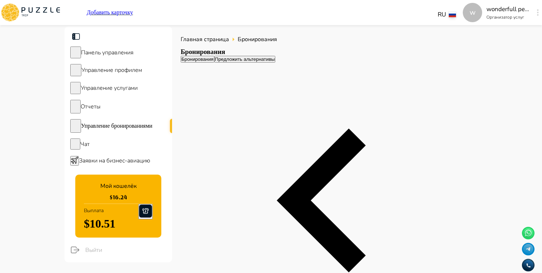
click at [260, 63] on button "Предложить альтернативы" at bounding box center [244, 59] width 61 height 7
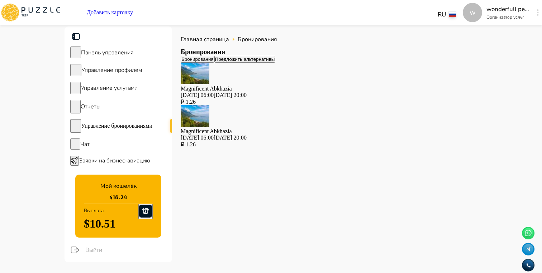
click at [322, 105] on div "Magnificent Abkhazia 29.08.2025 06:00-29.08.2025 20:00 ₽ 1.26" at bounding box center [325, 84] width 288 height 43
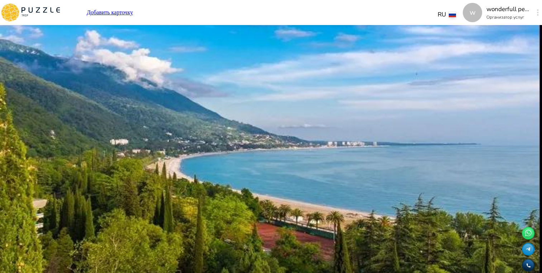
click at [424, 241] on div "**********" at bounding box center [325, 226] width 288 height 29
click at [201, 240] on button "Выбрать" at bounding box center [191, 237] width 21 height 7
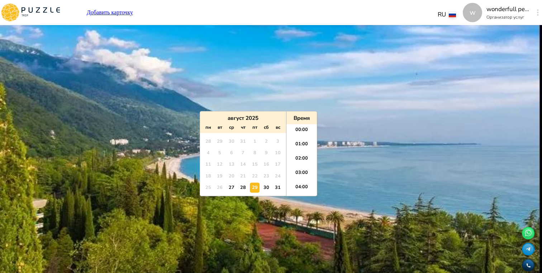
click at [227, 220] on input "**********" at bounding box center [325, 227] width 288 height 14
click at [266, 188] on div "30" at bounding box center [266, 188] width 10 height 10
click at [280, 188] on div "31" at bounding box center [278, 188] width 10 height 10
type input "**********"
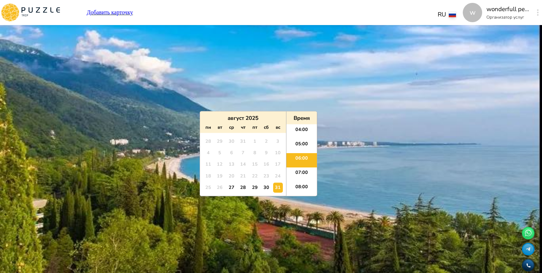
click at [517, 185] on main "**********" at bounding box center [271, 230] width 542 height 407
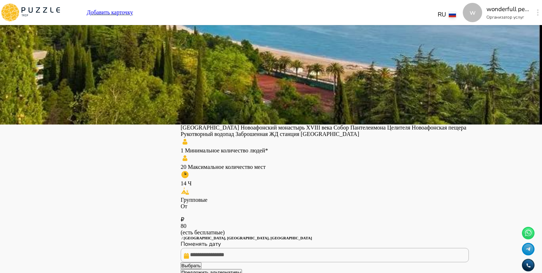
scroll to position [149, 0]
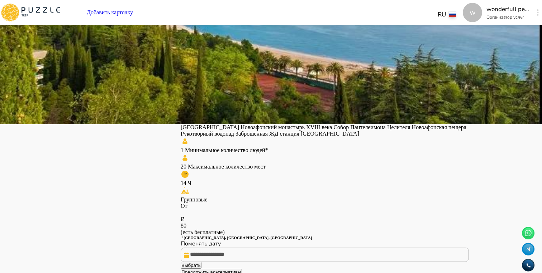
click at [204, 92] on button "Отменить" at bounding box center [192, 88] width 23 height 7
click at [201, 263] on button "Выбрать" at bounding box center [191, 265] width 21 height 7
click at [229, 248] on input "**********" at bounding box center [325, 255] width 288 height 14
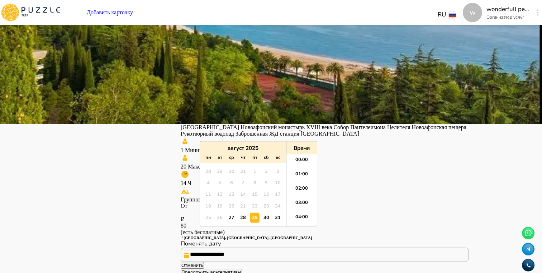
scroll to position [57, 0]
click at [269, 218] on div "30" at bounding box center [266, 218] width 10 height 10
type input "**********"
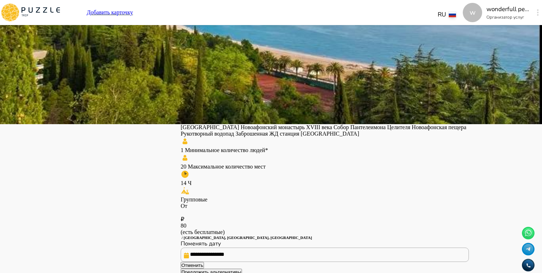
click at [486, 240] on main "**********" at bounding box center [271, 80] width 542 height 407
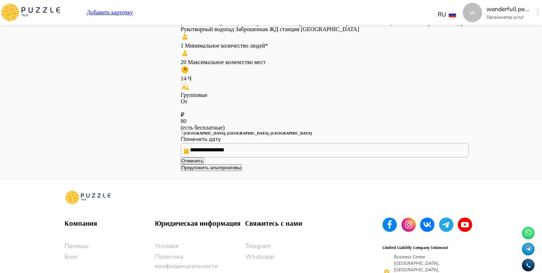
scroll to position [282, 0]
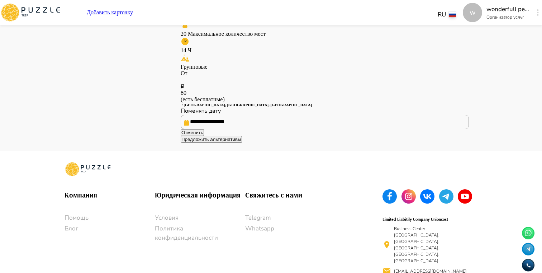
click at [242, 143] on button "Предложить альтернативы" at bounding box center [211, 139] width 61 height 7
